Goal: Information Seeking & Learning: Compare options

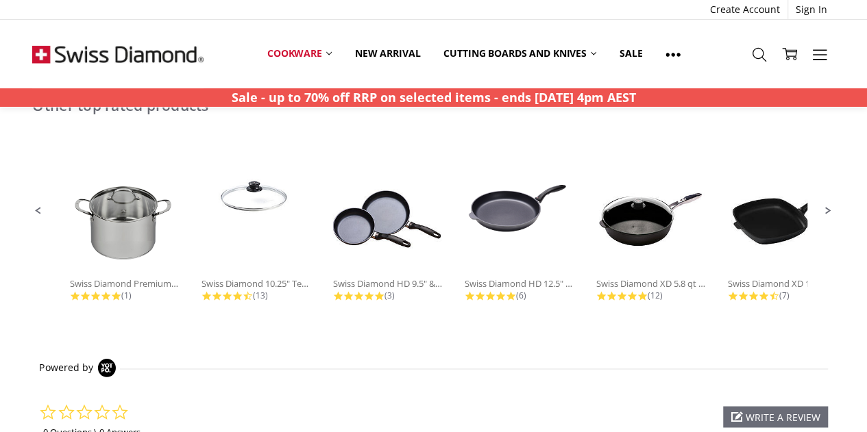
scroll to position [996, 0]
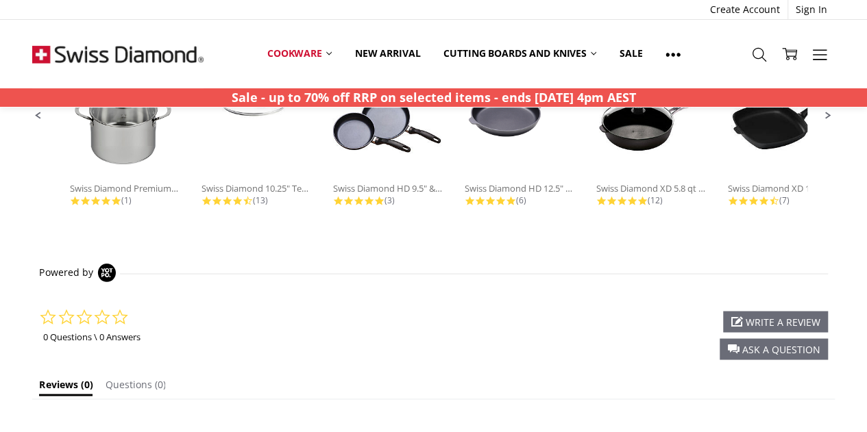
click at [393, 321] on div "0.0 star rating 0 Questions \ 0 Answers ask a question write a review ask a que…" at bounding box center [433, 326] width 788 height 71
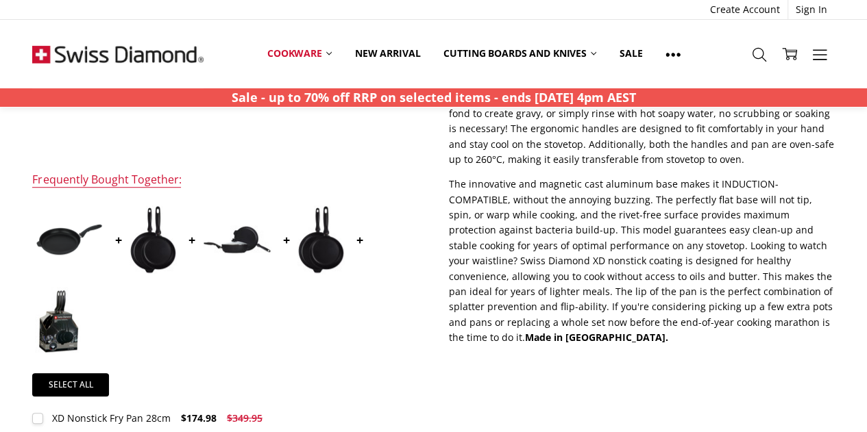
scroll to position [389, 0]
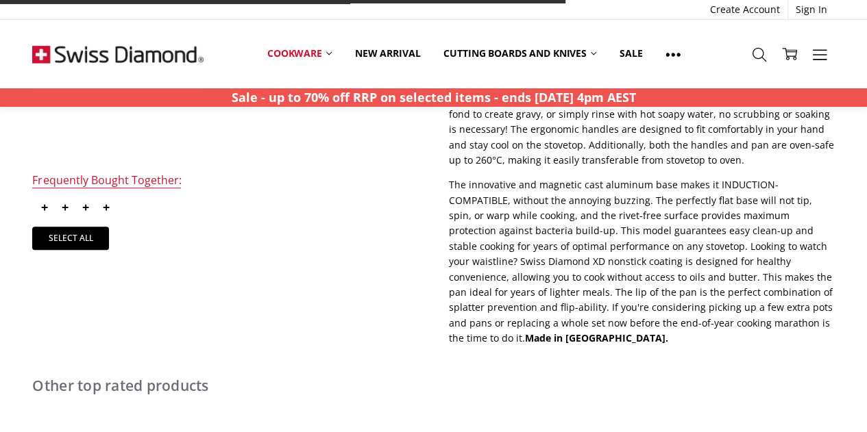
scroll to position [389, 0]
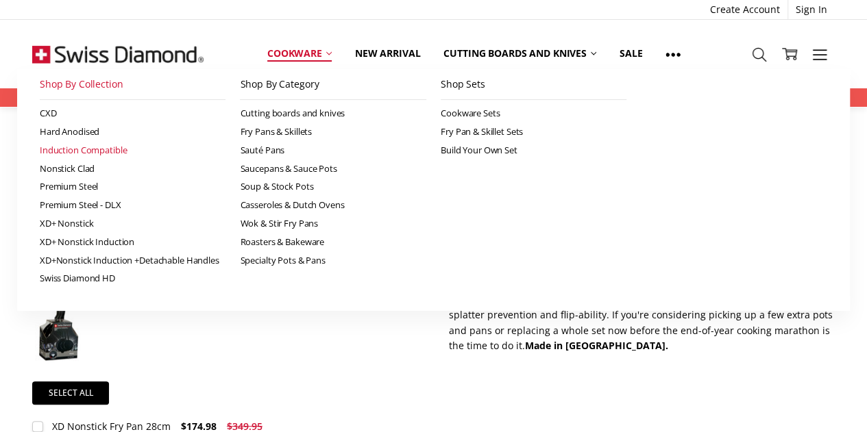
click at [328, 53] on icon at bounding box center [328, 53] width 5 height 5
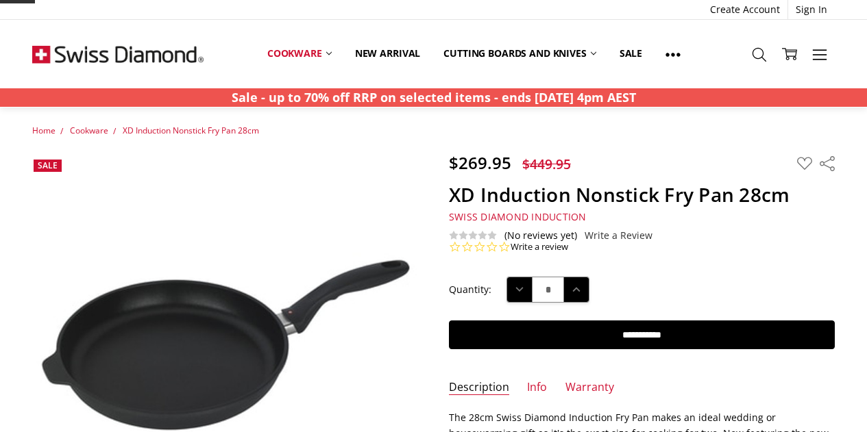
scroll to position [396, 0]
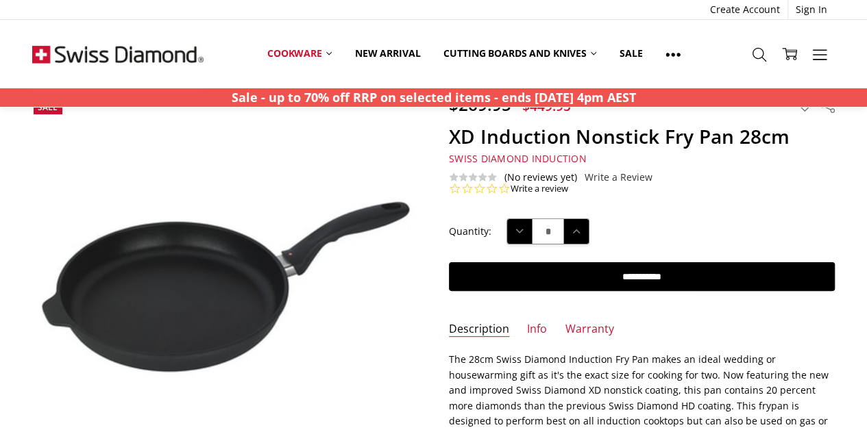
scroll to position [60, 0]
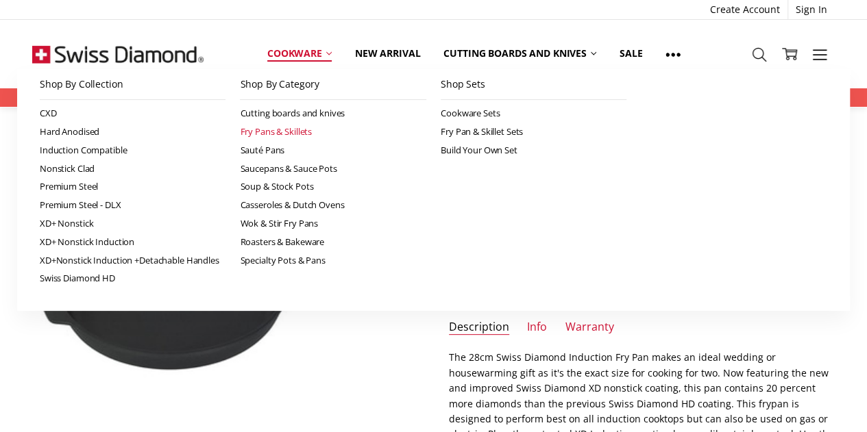
click at [277, 131] on link "Fry Pans & Skillets" at bounding box center [333, 132] width 186 height 19
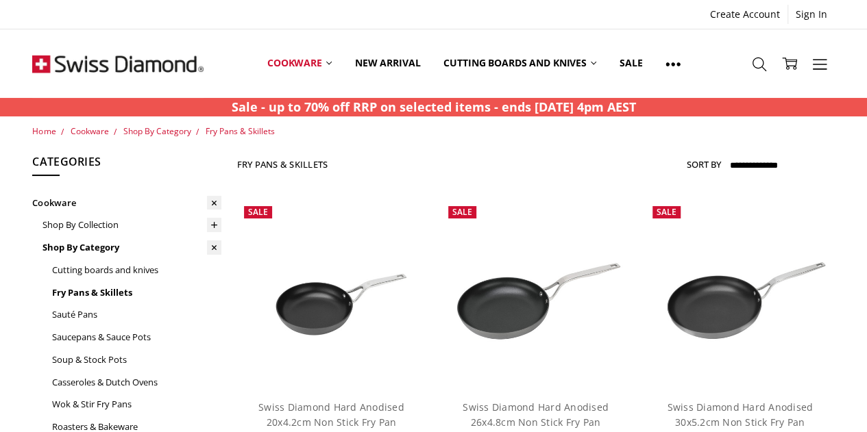
click at [696, 164] on label "Sort By" at bounding box center [704, 164] width 34 height 22
click at [728, 164] on select "**********" at bounding box center [781, 166] width 107 height 22
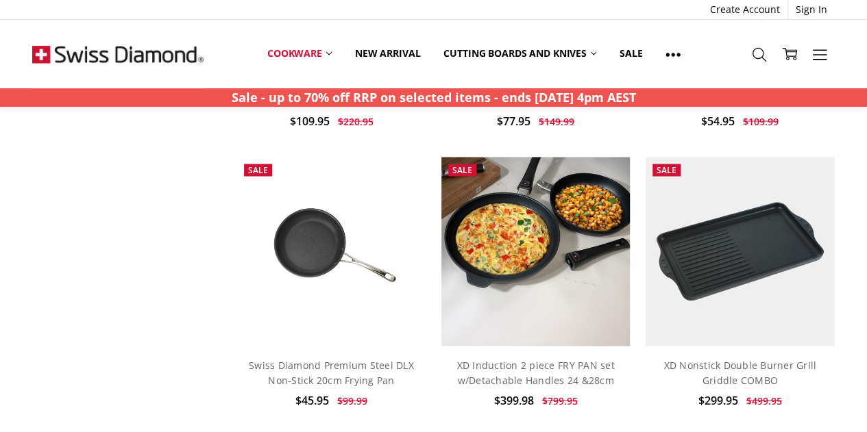
scroll to position [1192, 0]
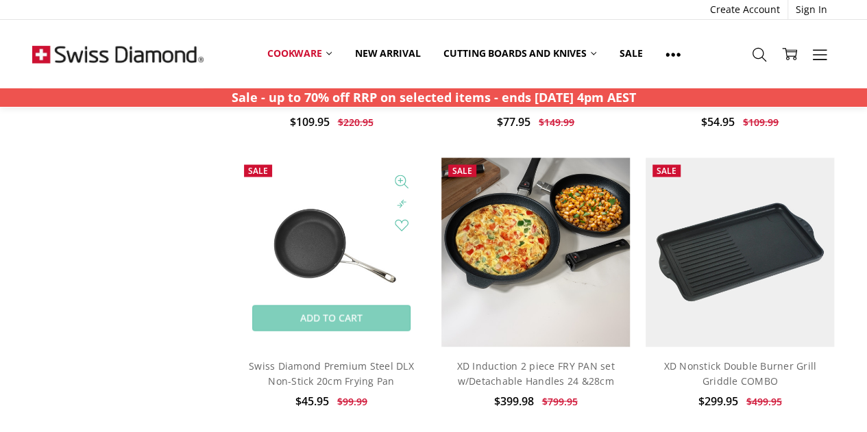
click at [367, 242] on img at bounding box center [331, 252] width 189 height 189
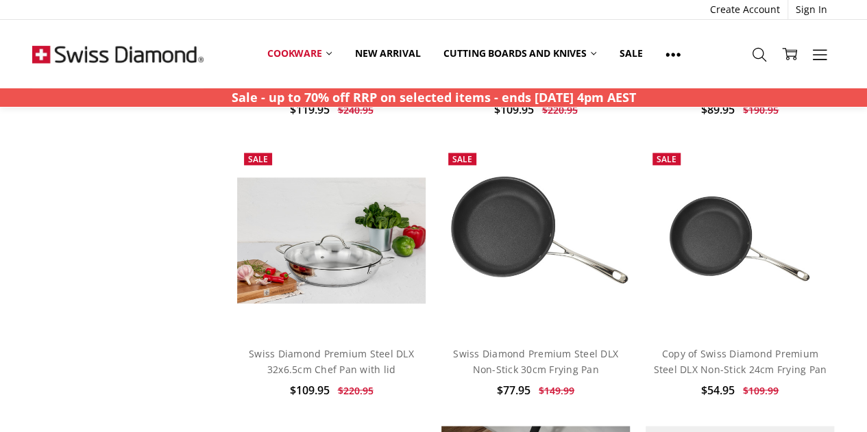
scroll to position [922, 0]
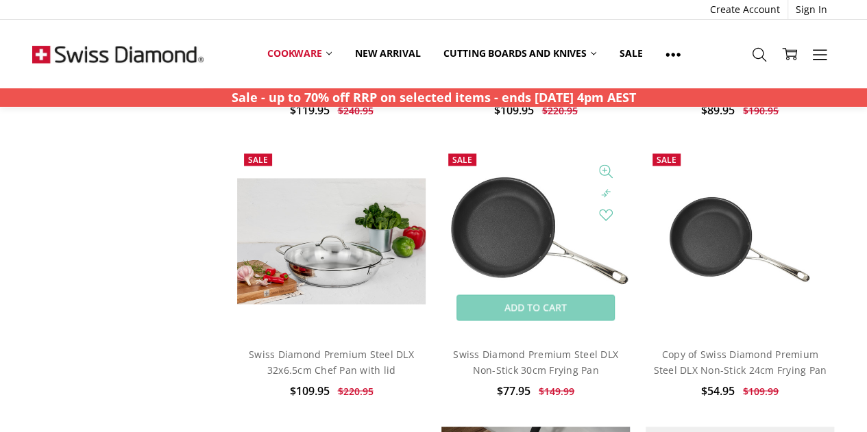
click at [552, 254] on img at bounding box center [535, 241] width 189 height 189
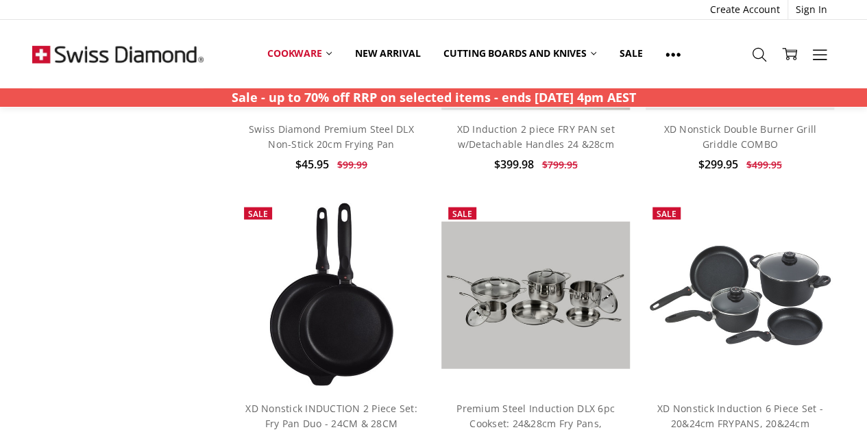
scroll to position [1401, 0]
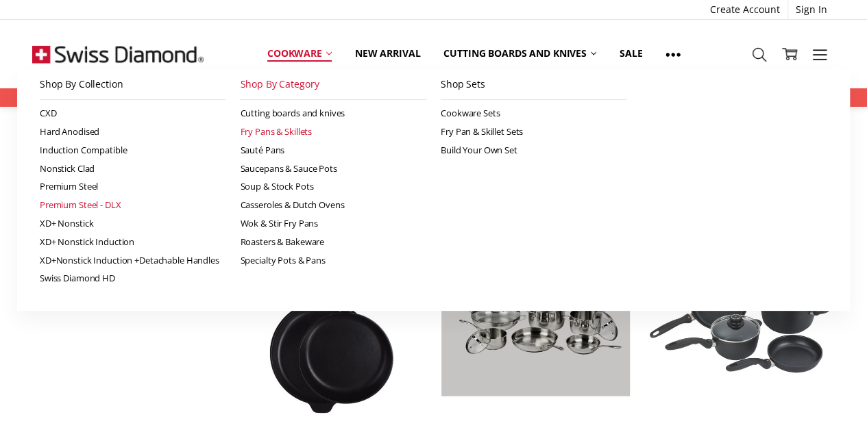
click at [103, 204] on link "Premium Steel - DLX" at bounding box center [133, 205] width 186 height 19
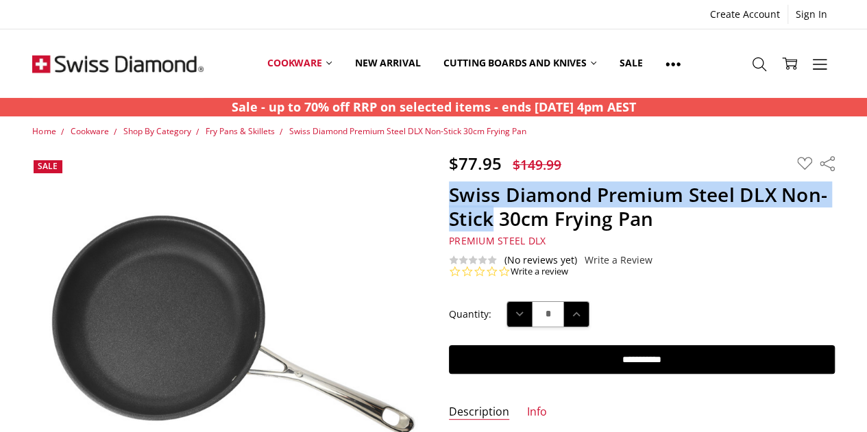
drag, startPoint x: 447, startPoint y: 198, endPoint x: 493, endPoint y: 223, distance: 52.4
click at [493, 223] on section "$77.95 $149.99 MSRP: You save Add to Wish List" at bounding box center [642, 215] width 416 height 125
copy h1 "Swiss Diamond Premium Steel DLX Non-Stick"
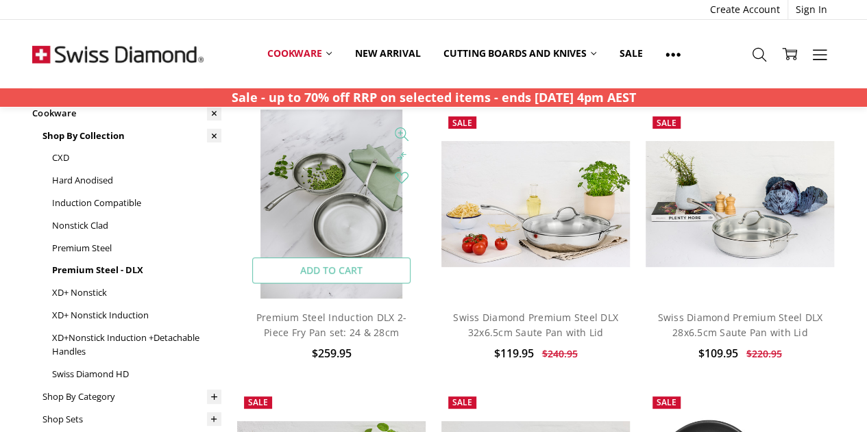
scroll to position [90, 0]
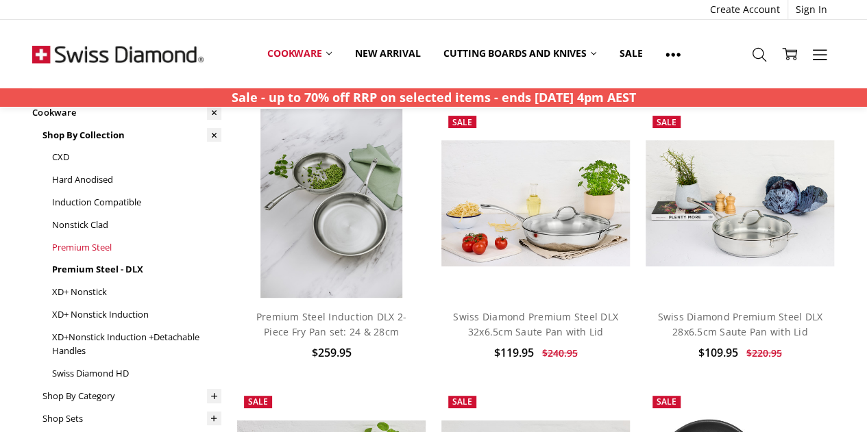
click at [93, 238] on link "Premium Steel" at bounding box center [136, 247] width 170 height 23
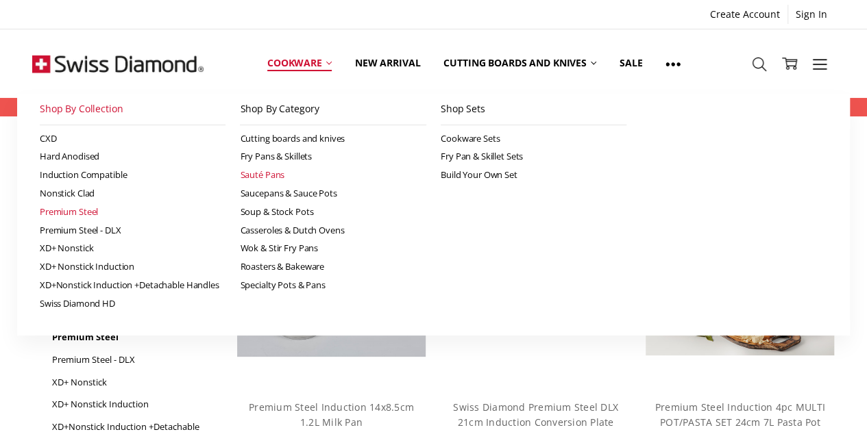
click at [269, 179] on link "Sauté Pans" at bounding box center [333, 175] width 186 height 19
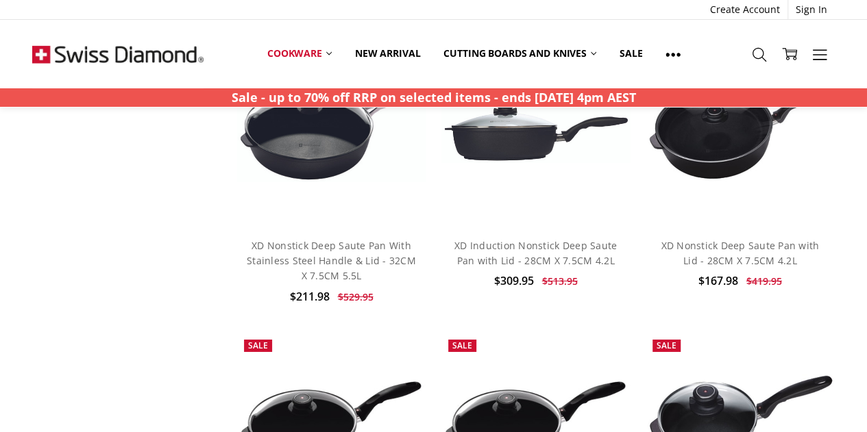
scroll to position [2182, 0]
